Goal: Go to known website: Access a specific website the user already knows

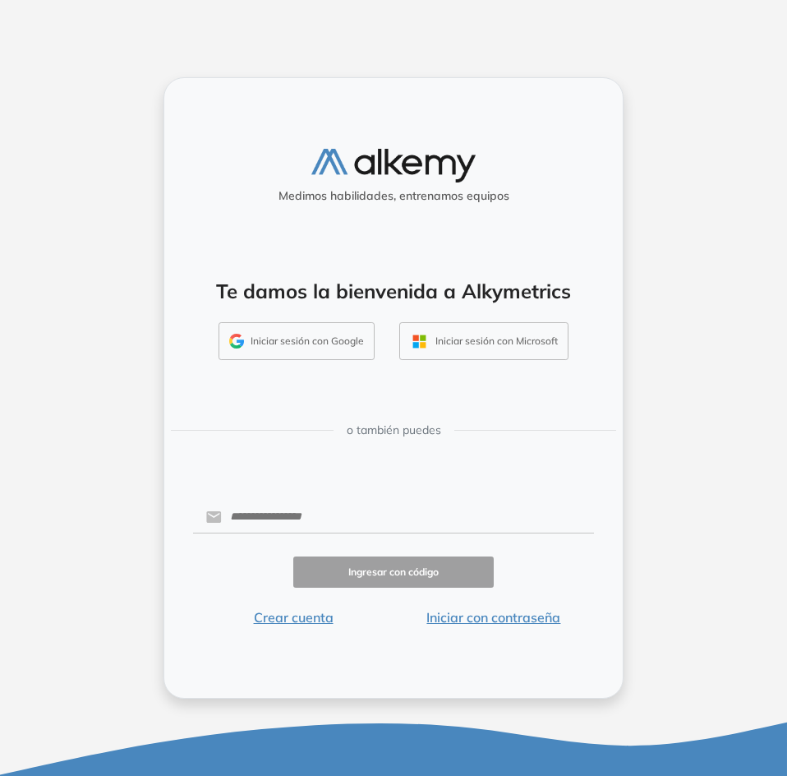
click at [291, 343] on button "Iniciar sesión con Google" at bounding box center [297, 341] width 156 height 38
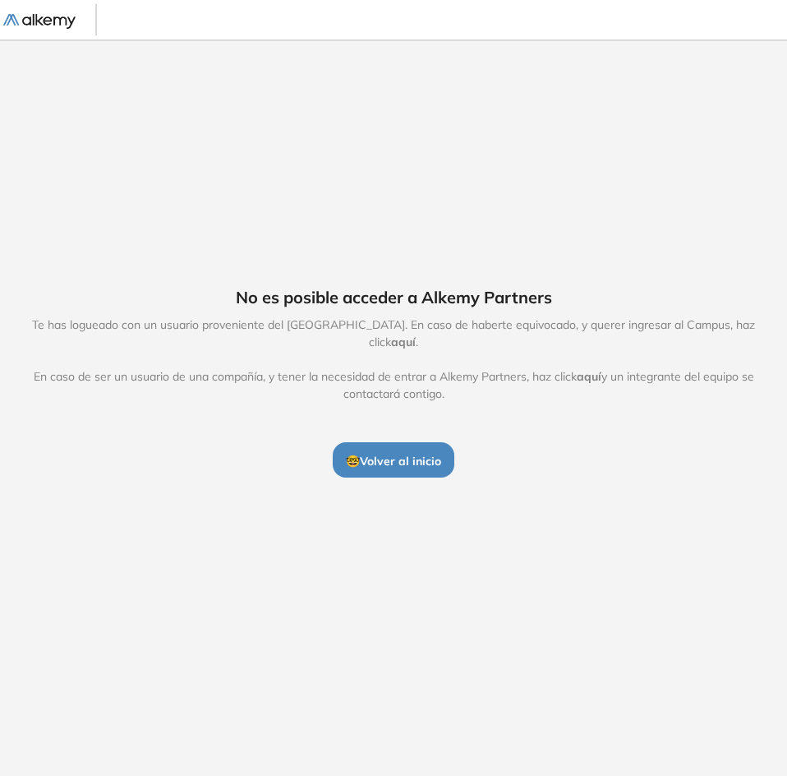
click at [416, 335] on span "aquí" at bounding box center [403, 342] width 25 height 15
